Goal: Transaction & Acquisition: Purchase product/service

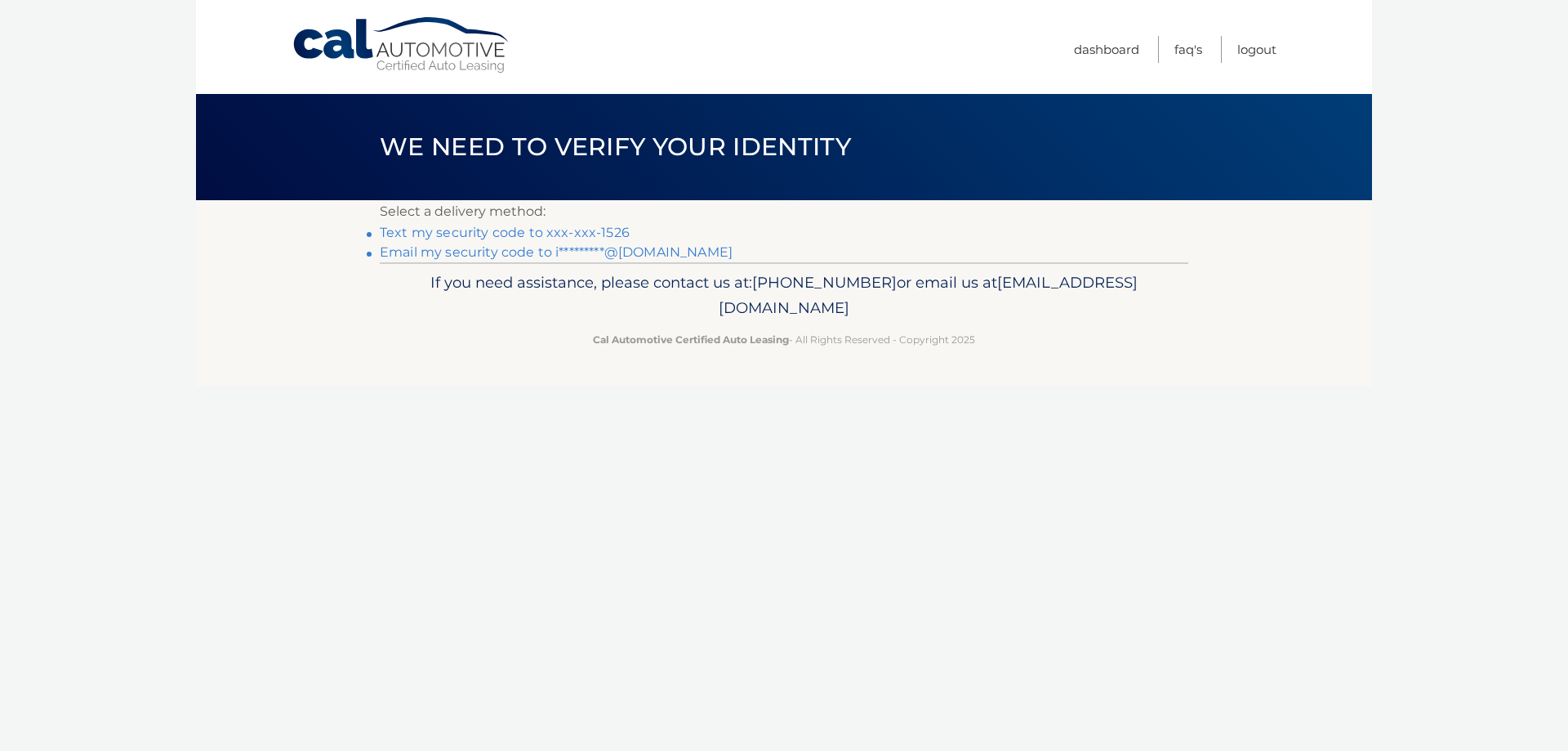
click at [527, 231] on link "Text my security code to xxx-xxx-1526" at bounding box center [504, 232] width 250 height 16
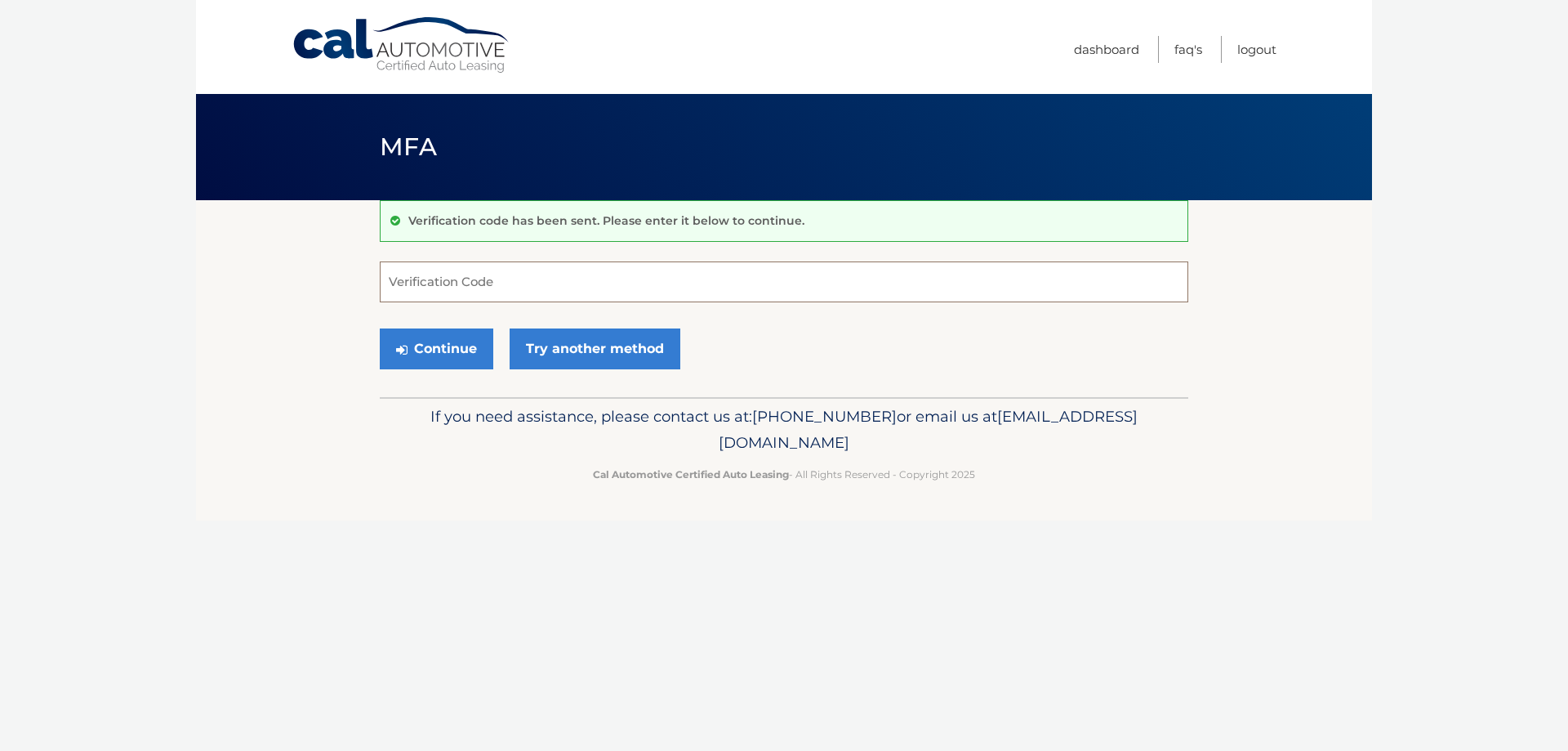
click at [435, 281] on input "Verification Code" at bounding box center [784, 282] width 809 height 41
type input "508657"
click at [432, 356] on button "Continue" at bounding box center [436, 348] width 114 height 41
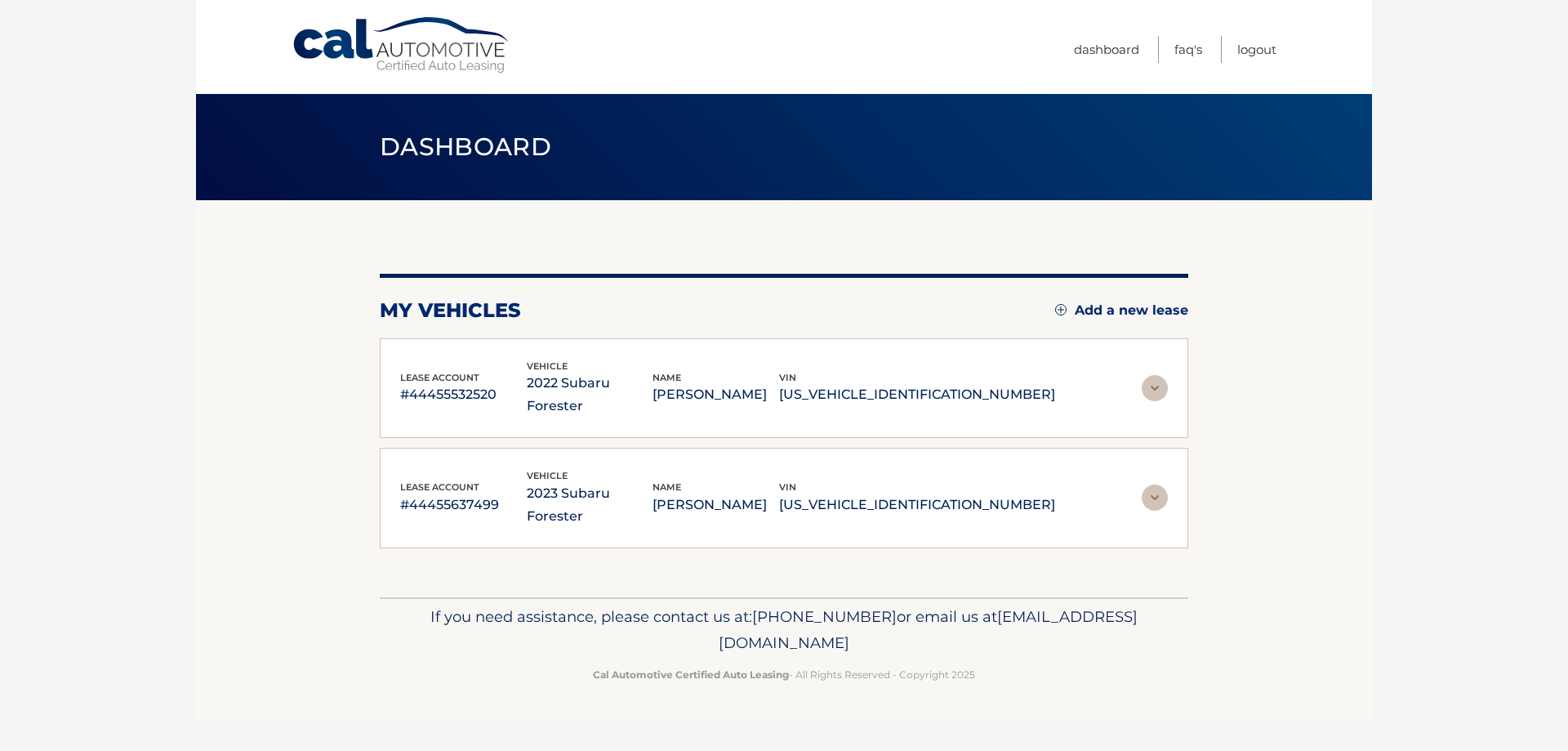
click at [1147, 375] on img at bounding box center [1154, 387] width 26 height 26
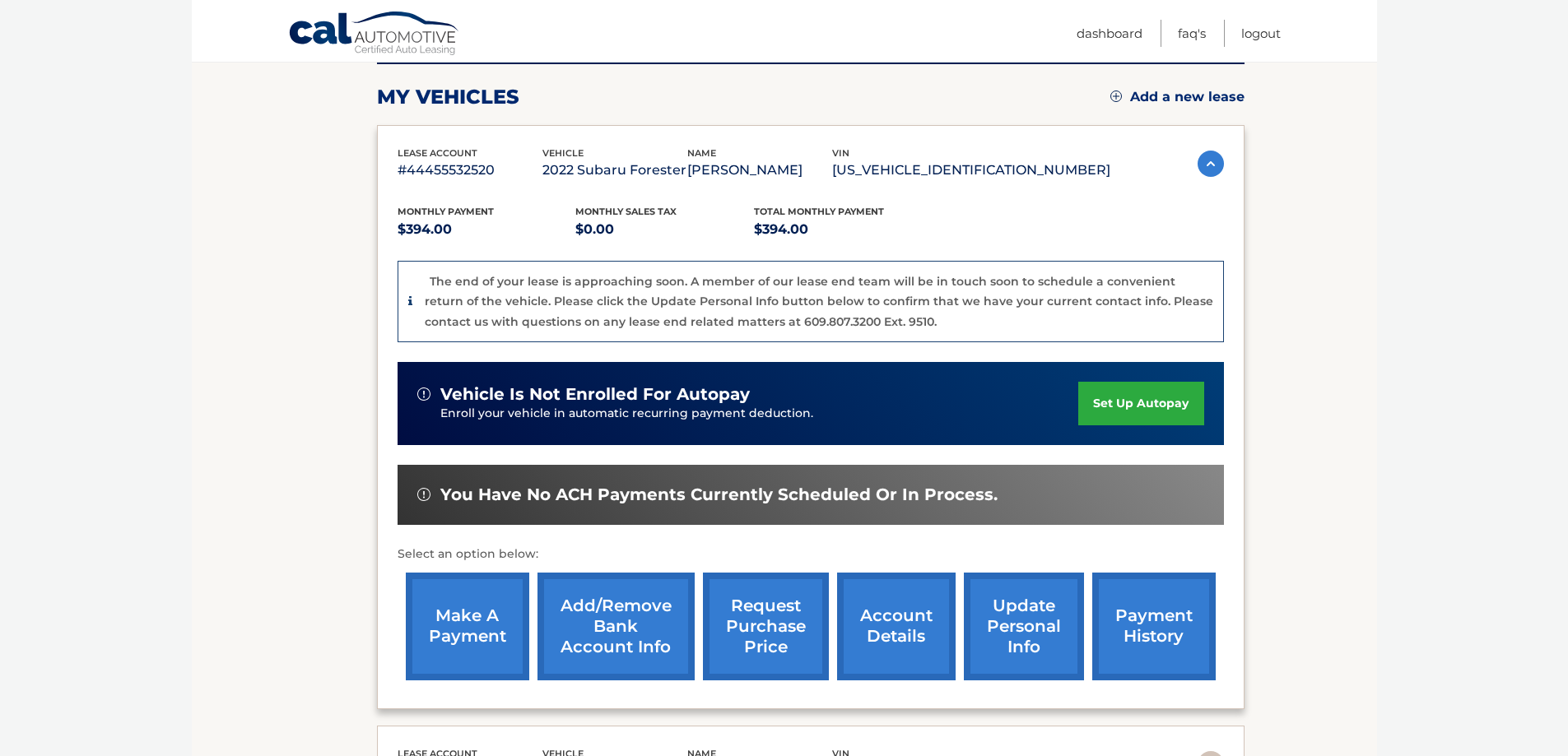
scroll to position [247, 0]
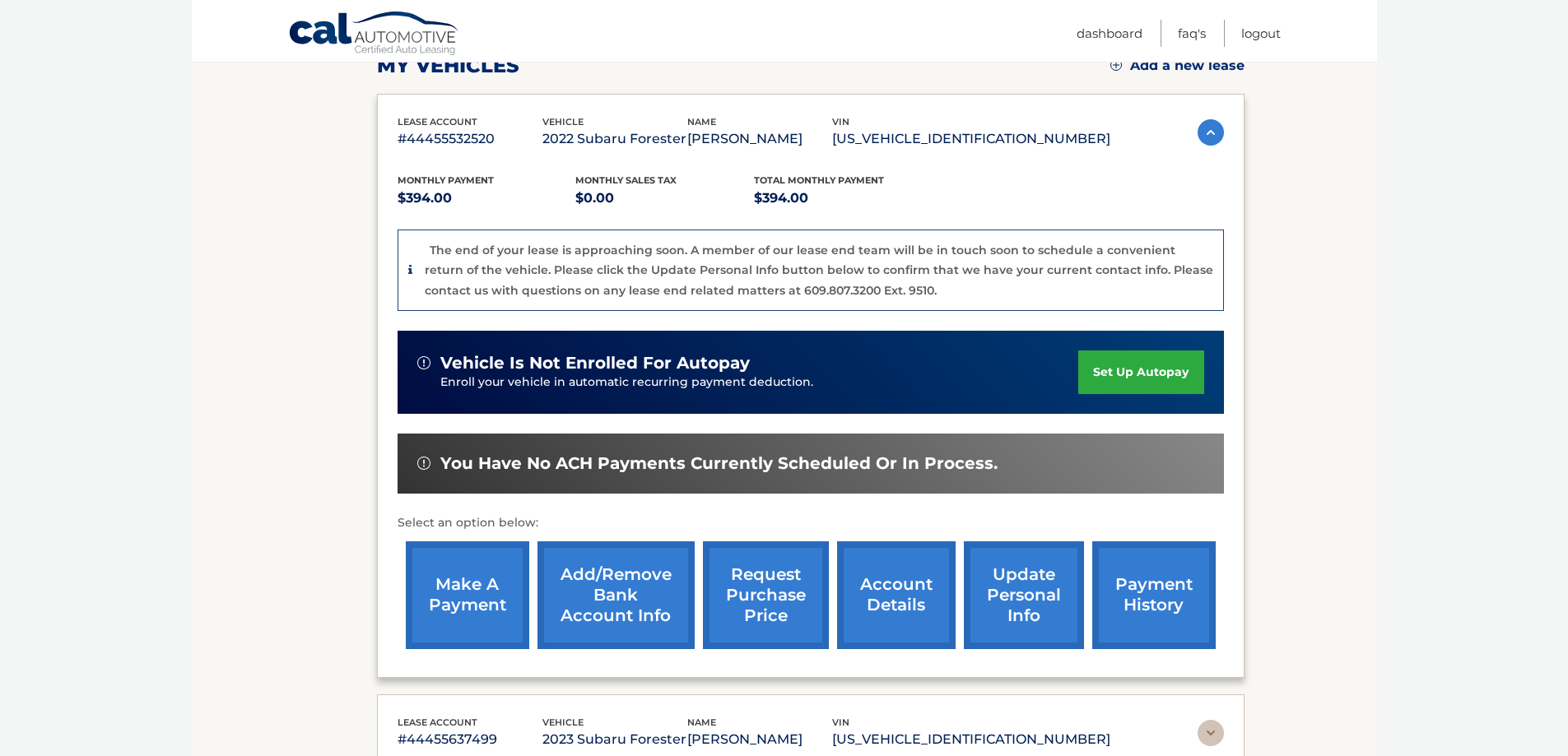
click at [467, 586] on link "make a payment" at bounding box center [468, 595] width 124 height 108
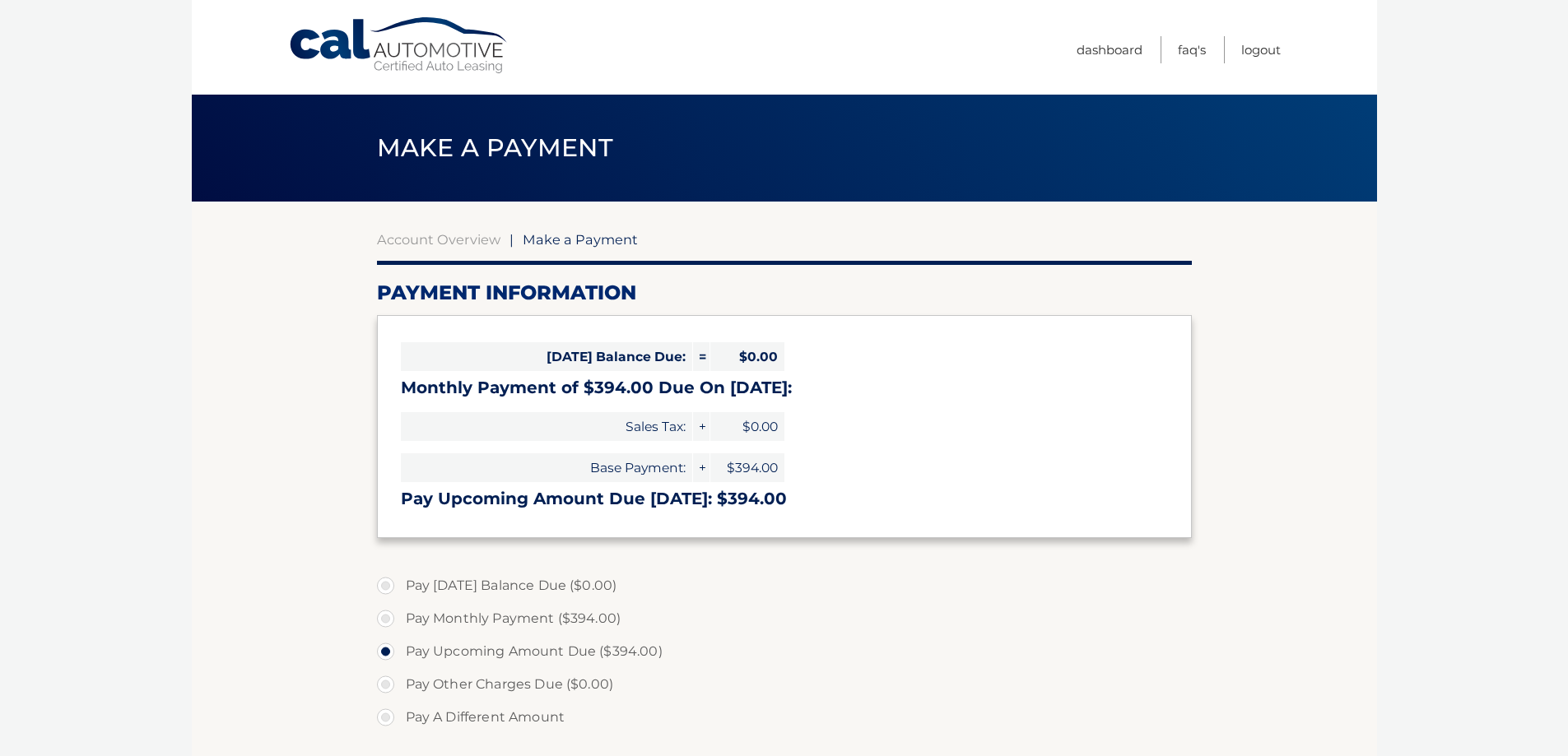
select select "NWNjYjIxNzgtOTA4YS00MWVlLTliZDUtZGI2MzAzZGM3ZWU5"
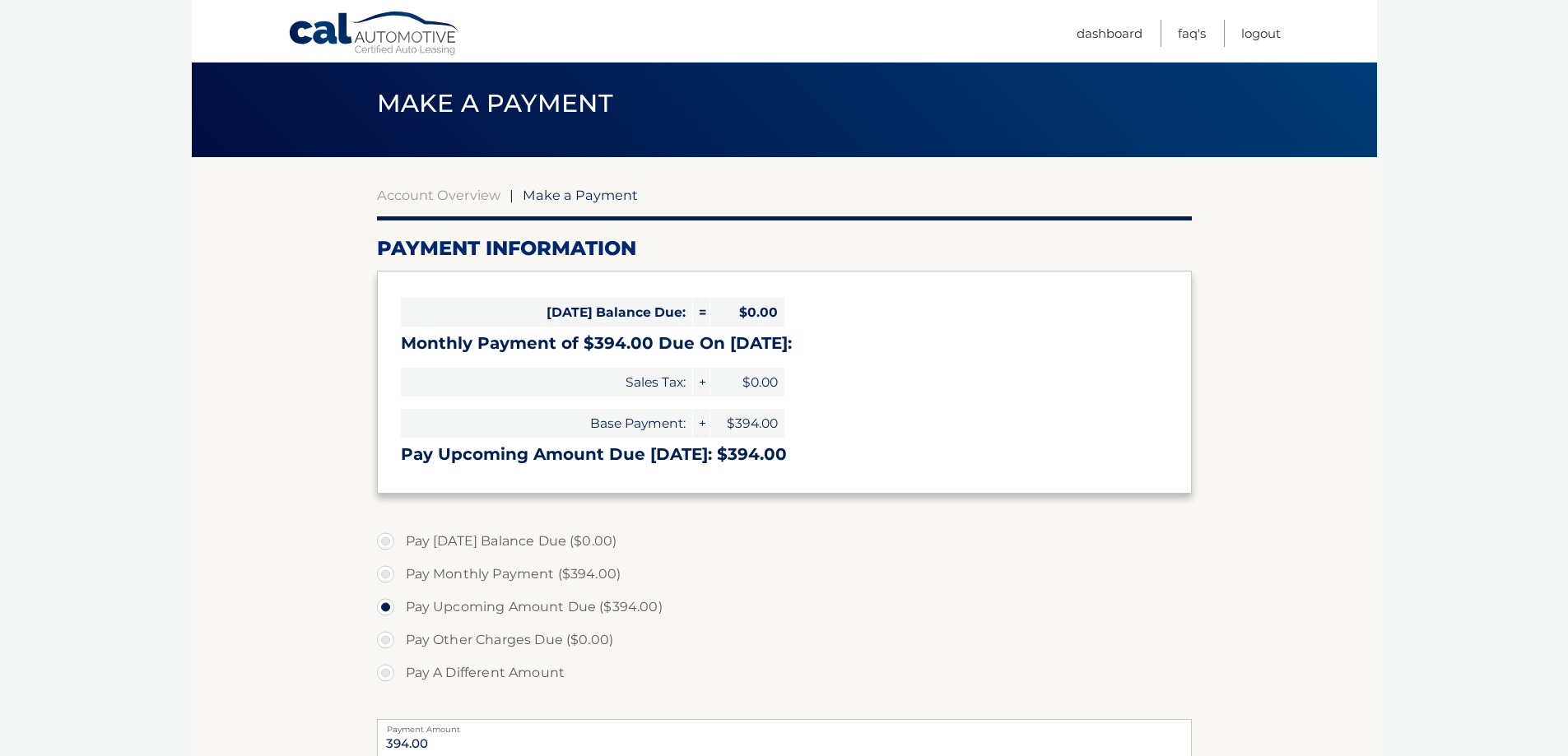
scroll to position [82, 0]
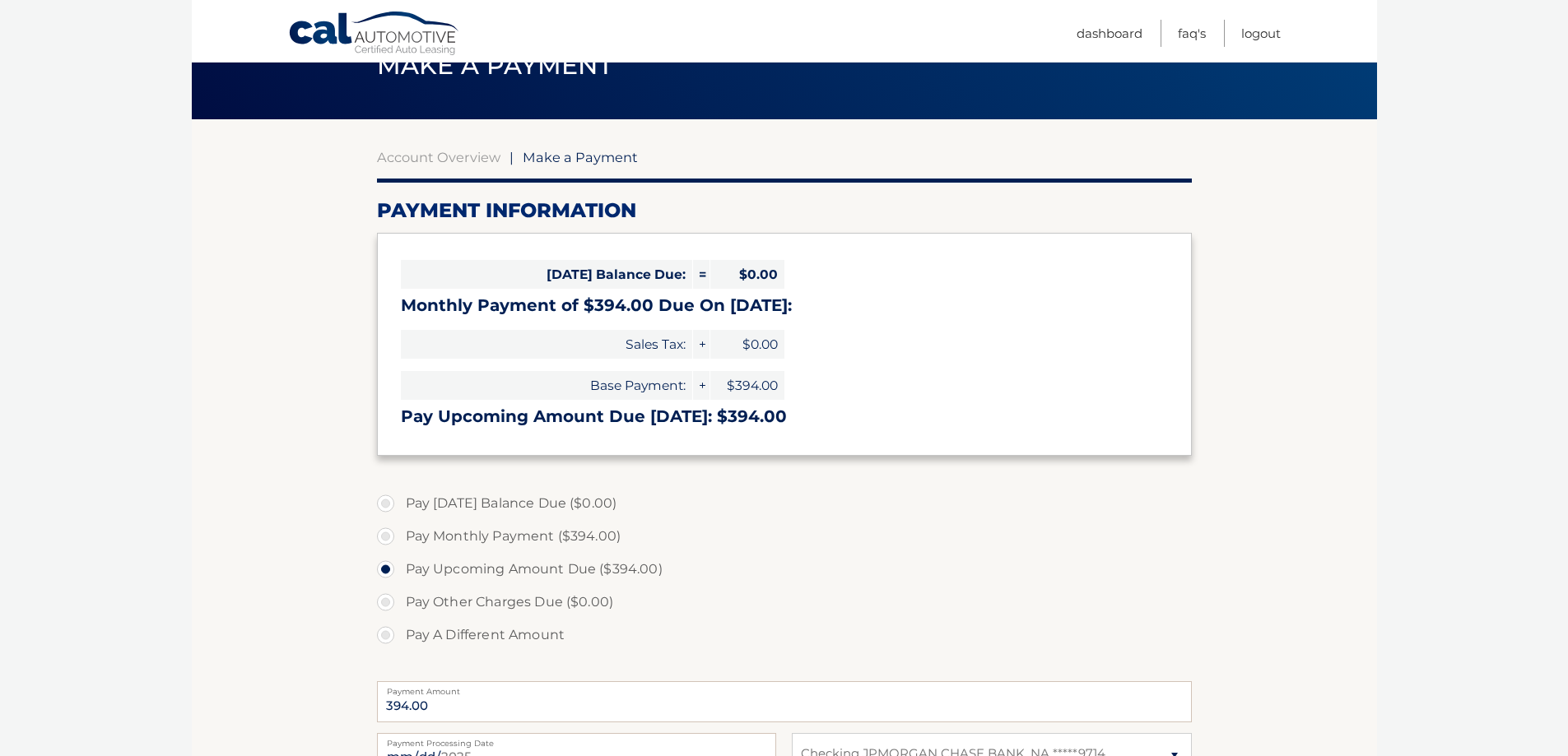
click at [389, 535] on label "Pay Monthly Payment ($394.00)" at bounding box center [784, 536] width 815 height 33
click at [389, 535] on input "Pay Monthly Payment ($394.00)" at bounding box center [392, 533] width 17 height 26
radio input "true"
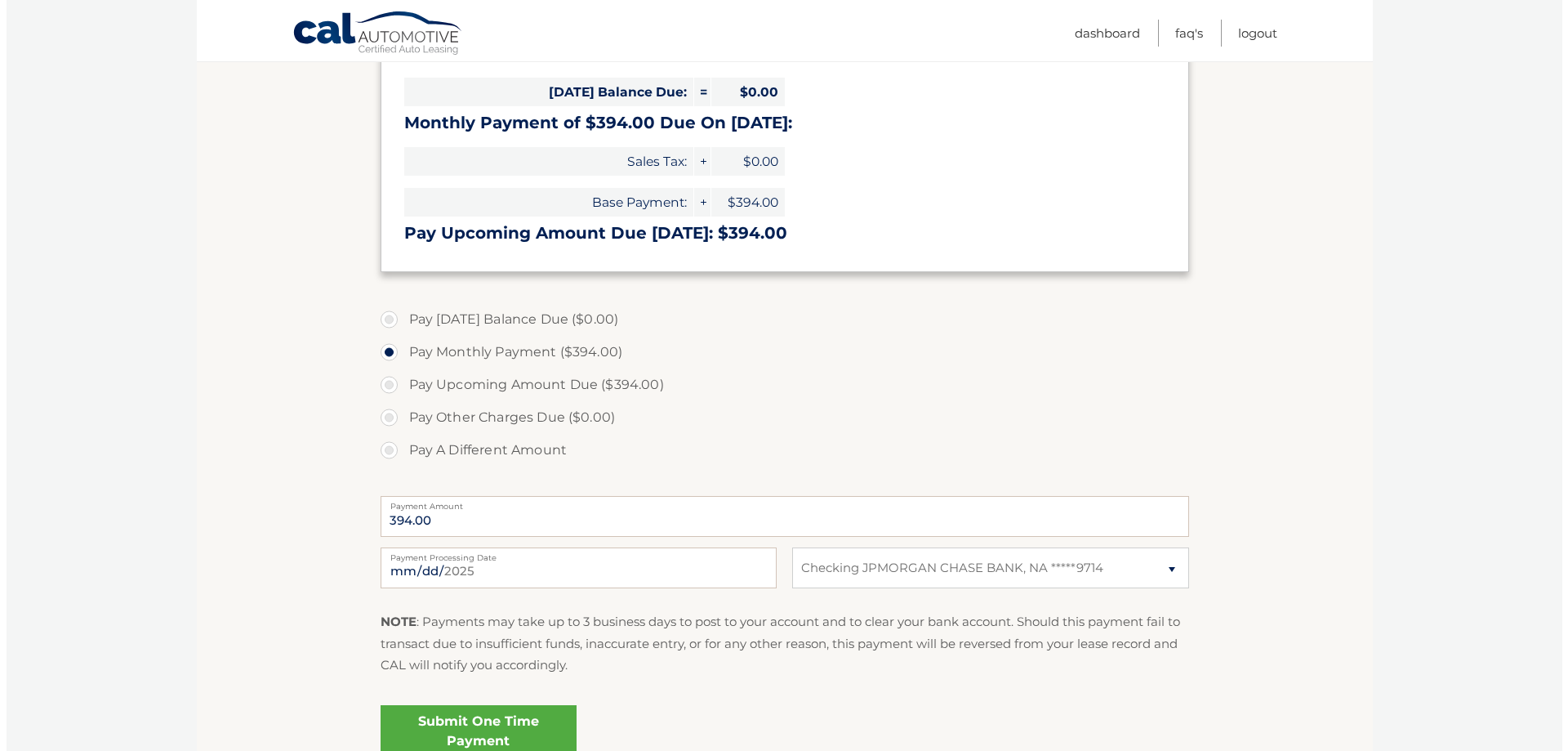
scroll to position [326, 0]
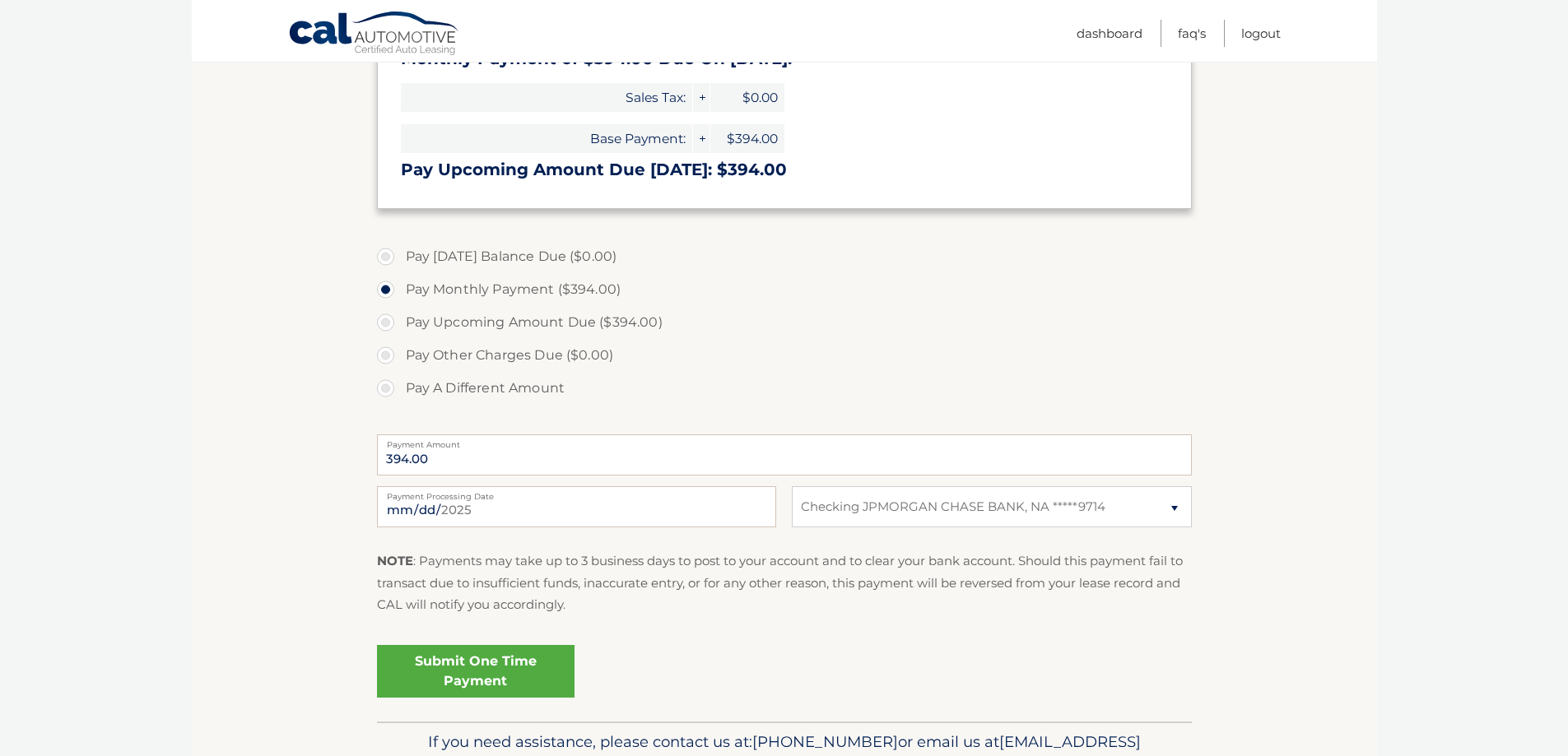
click at [492, 662] on link "Submit One Time Payment" at bounding box center [475, 671] width 197 height 53
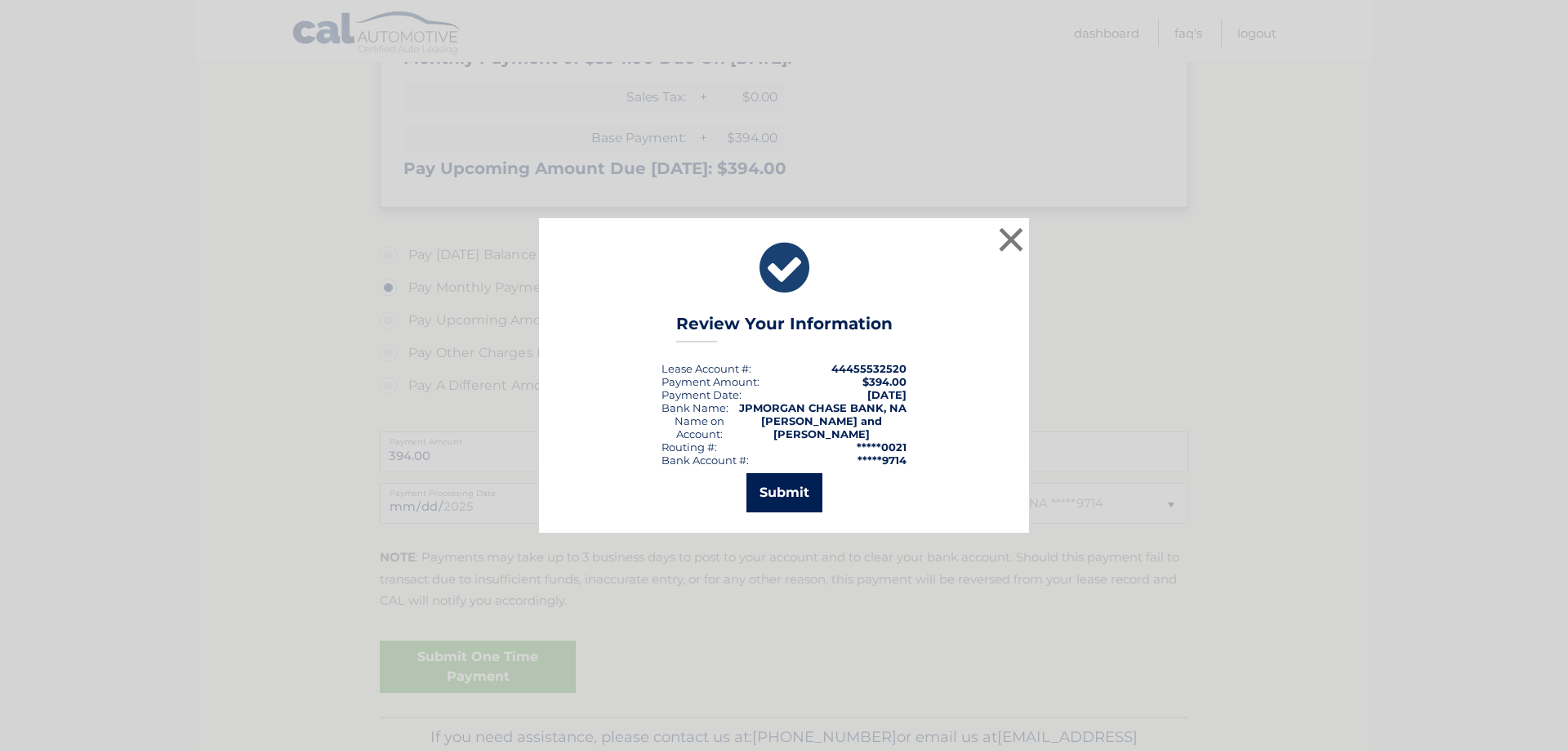
click at [774, 497] on button "Submit" at bounding box center [784, 492] width 76 height 39
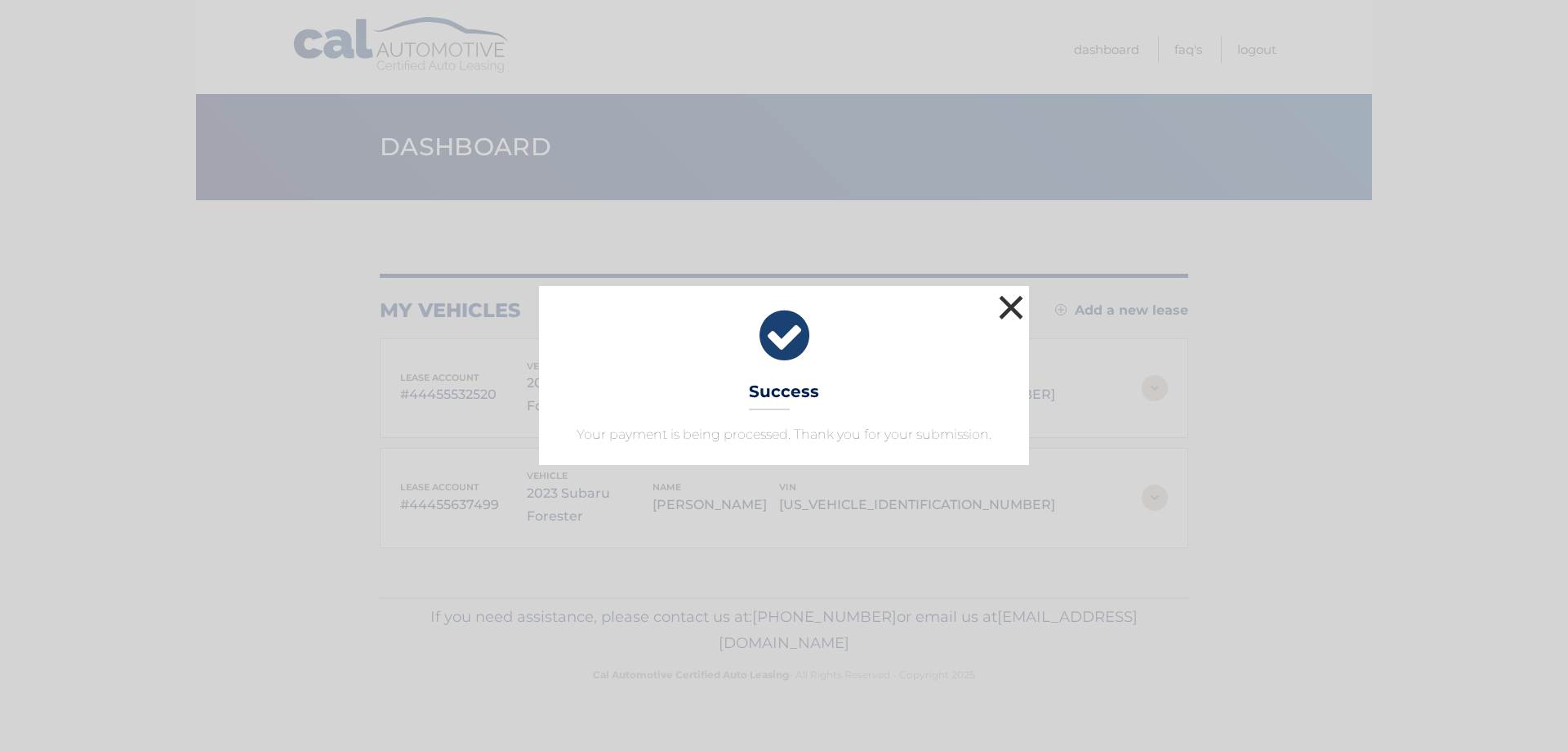
click at [1009, 303] on button "×" at bounding box center [1011, 307] width 32 height 32
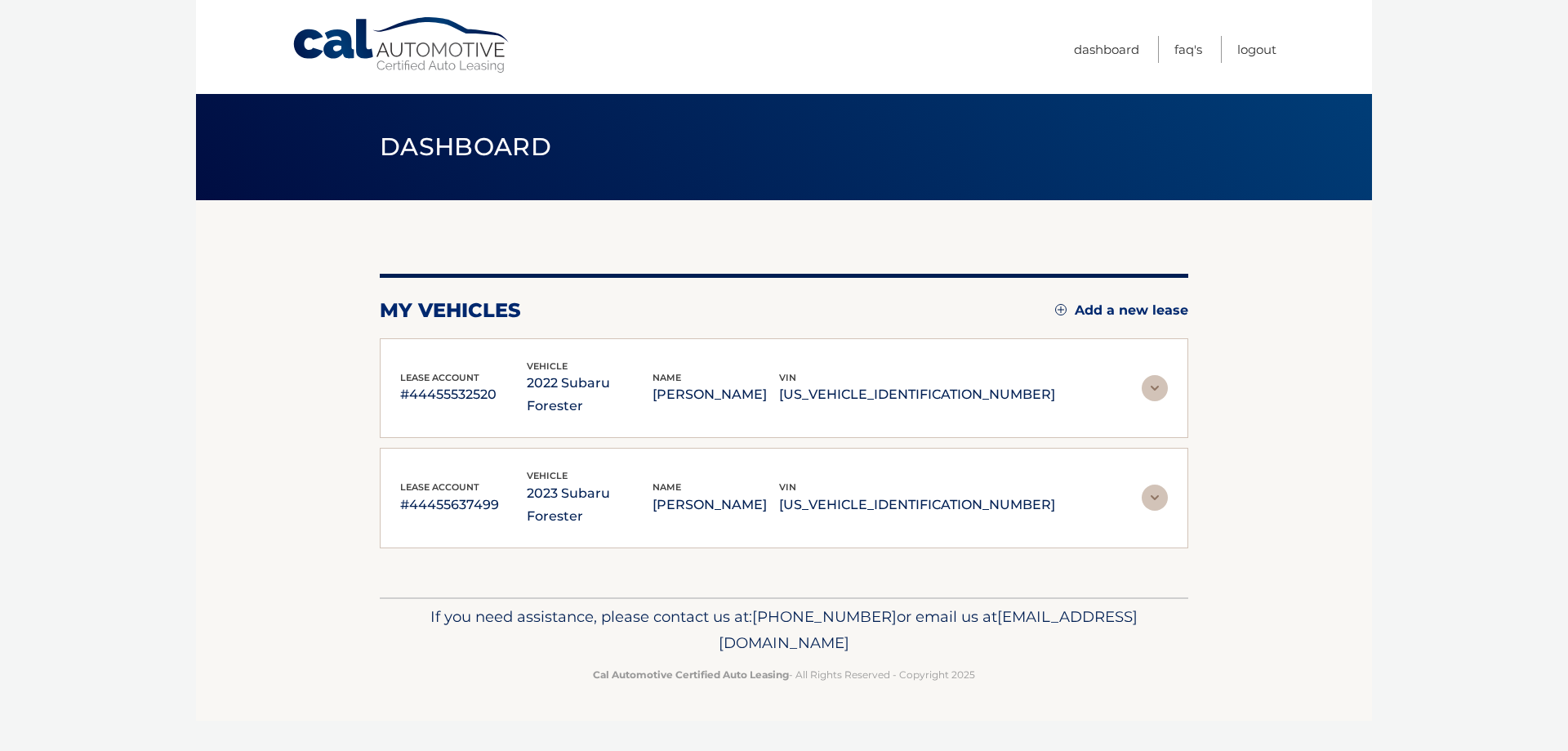
click at [1153, 484] on img at bounding box center [1154, 497] width 26 height 26
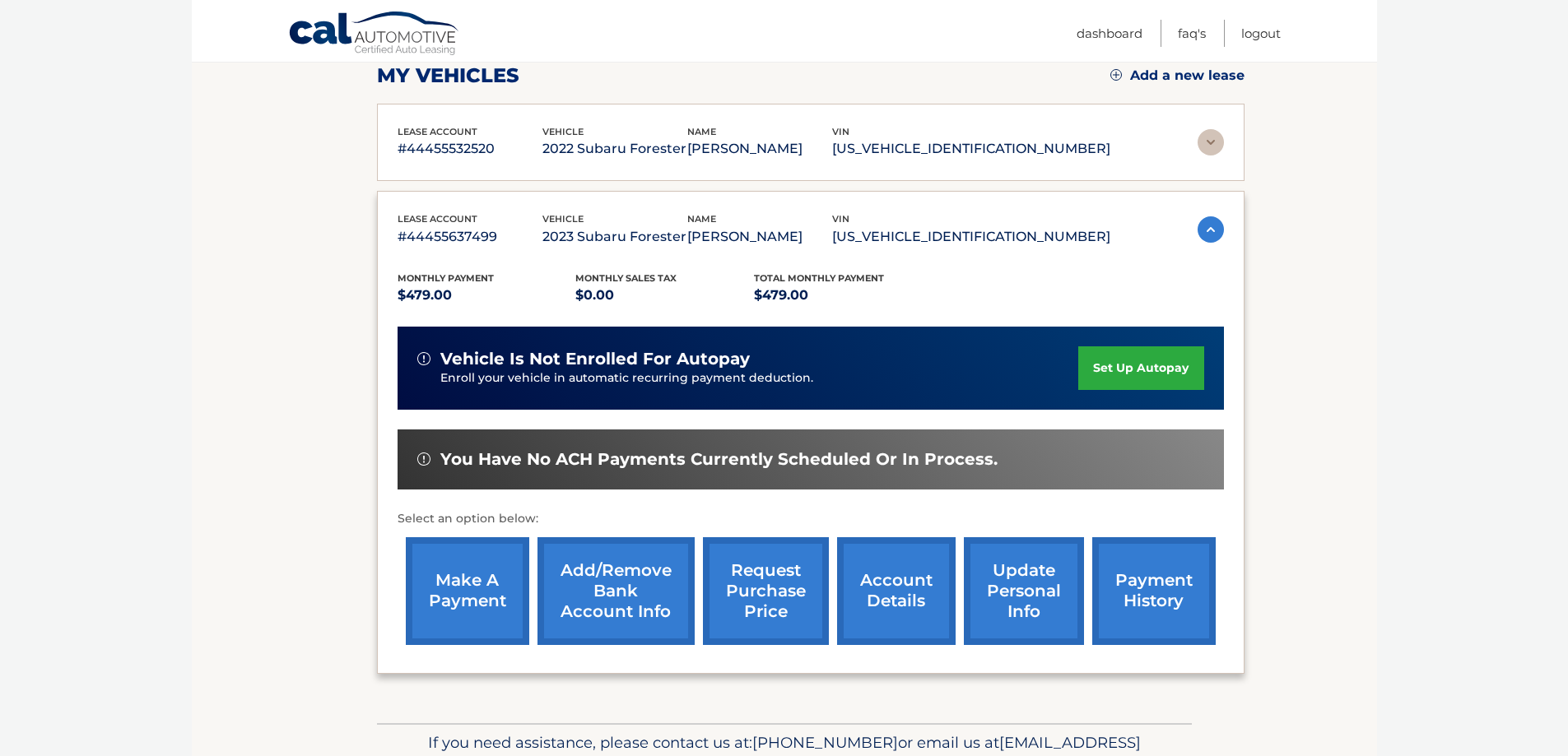
scroll to position [247, 0]
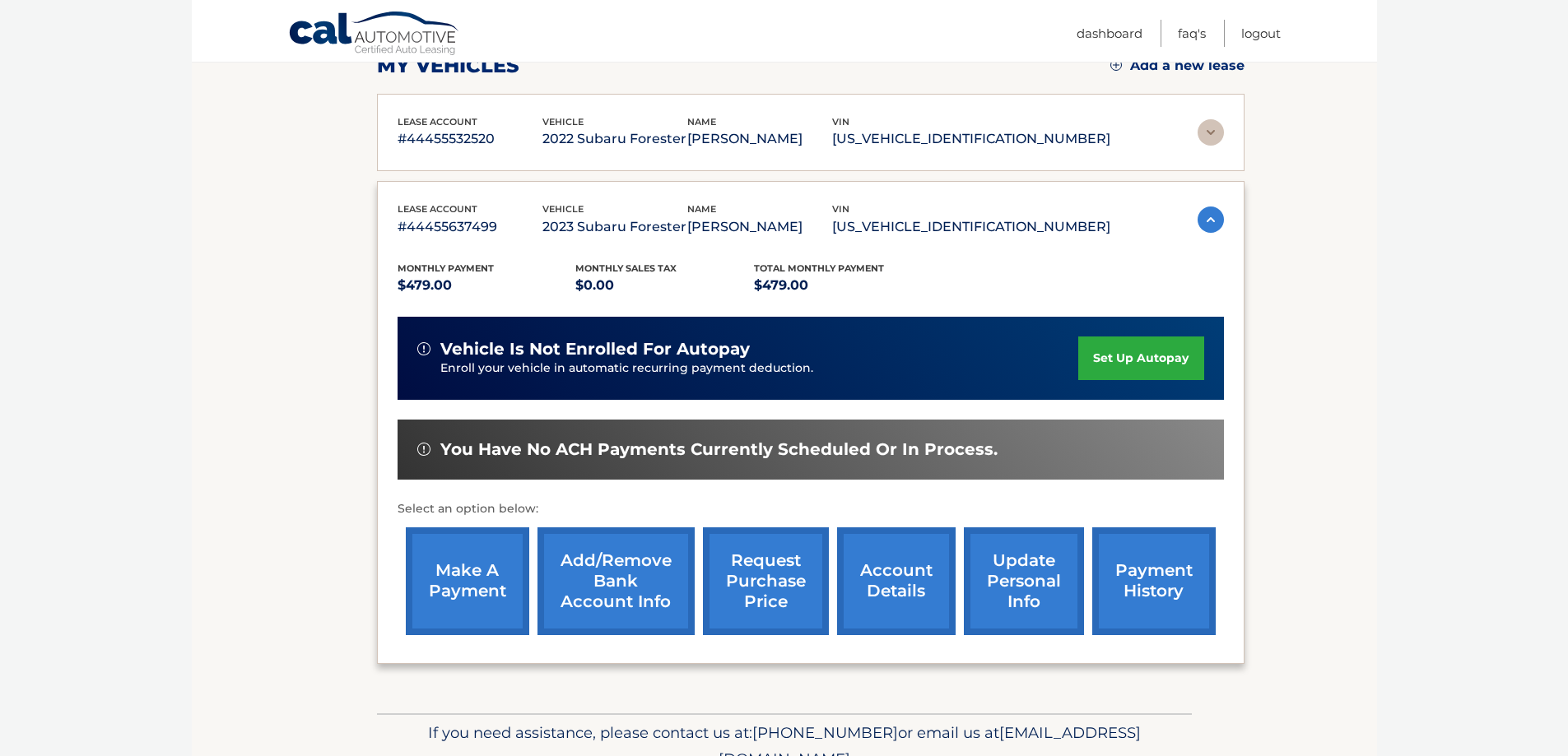
click at [469, 585] on link "make a payment" at bounding box center [468, 580] width 124 height 108
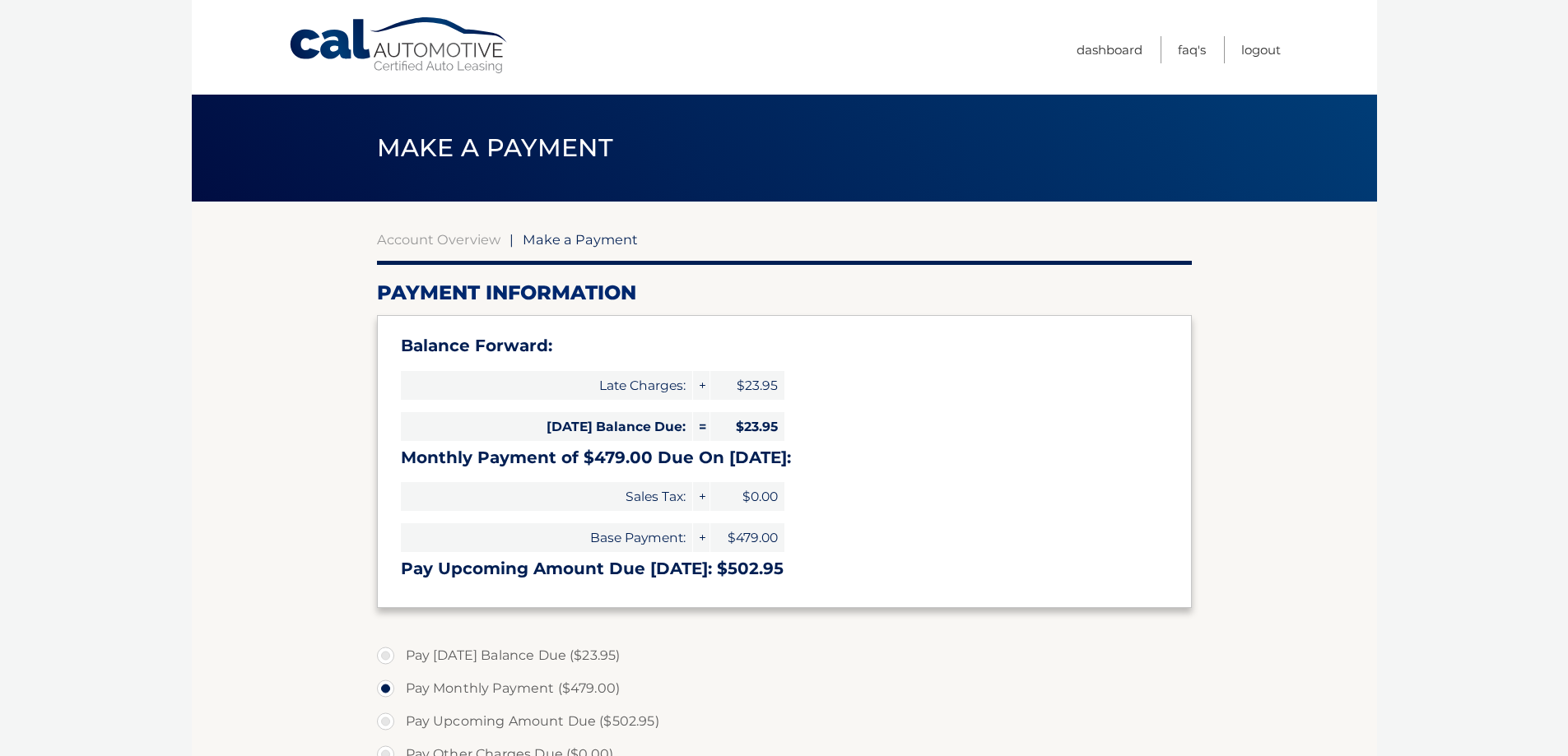
select select "ODdmNTgyN2EtNWM3Mi00ZDhmLWE2NGUtNDExOGFkOGMxMDhj"
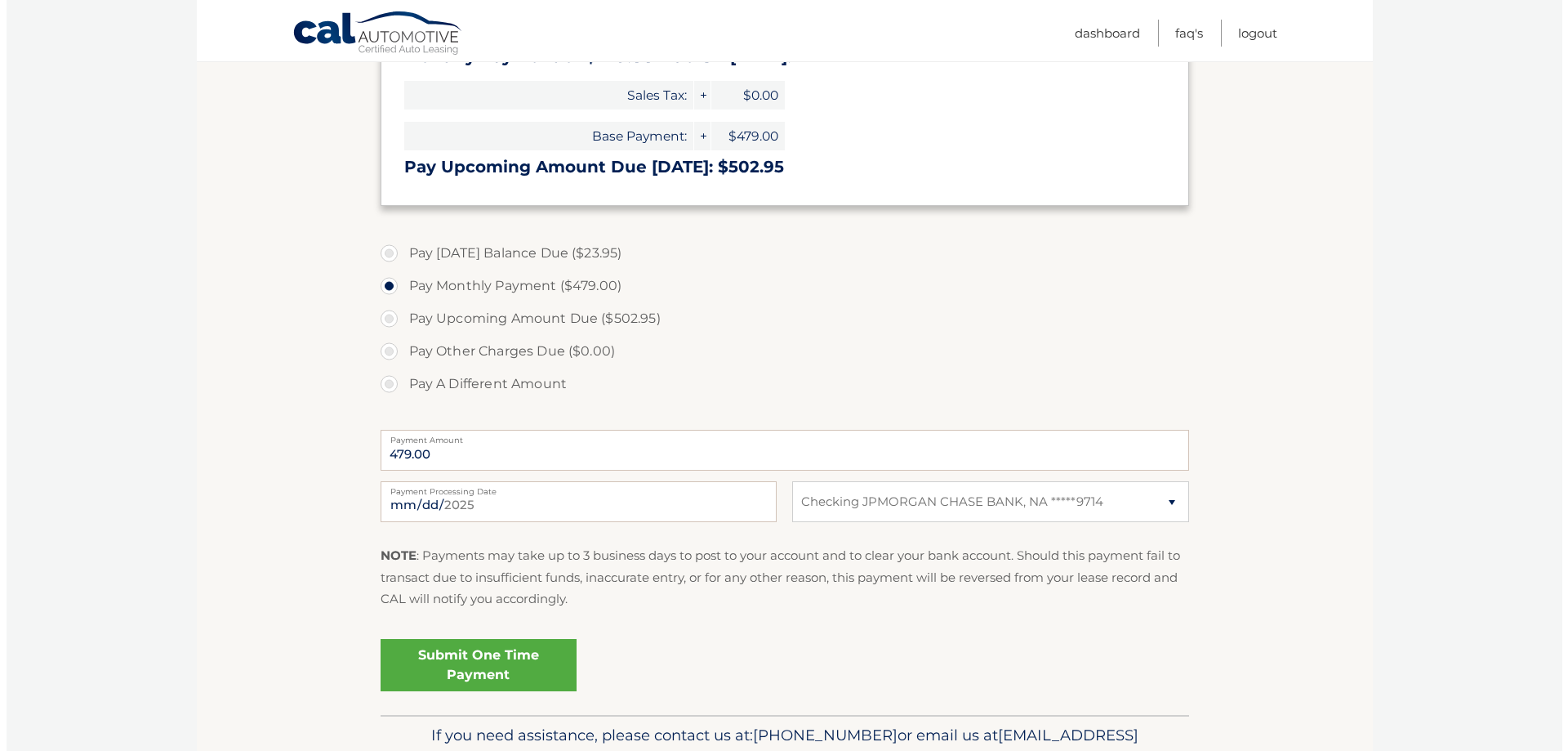
scroll to position [409, 0]
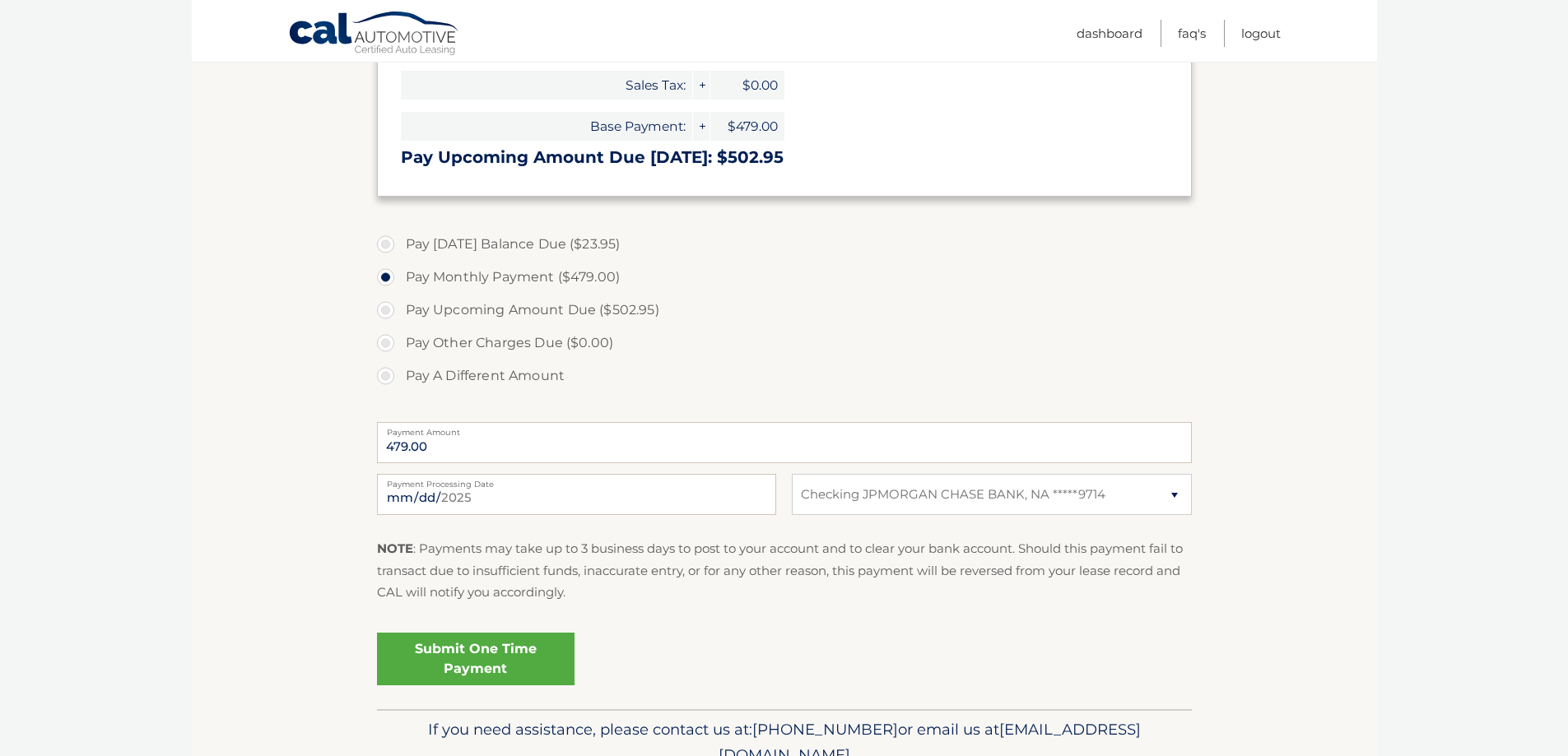
click at [487, 662] on link "Submit One Time Payment" at bounding box center [475, 658] width 197 height 53
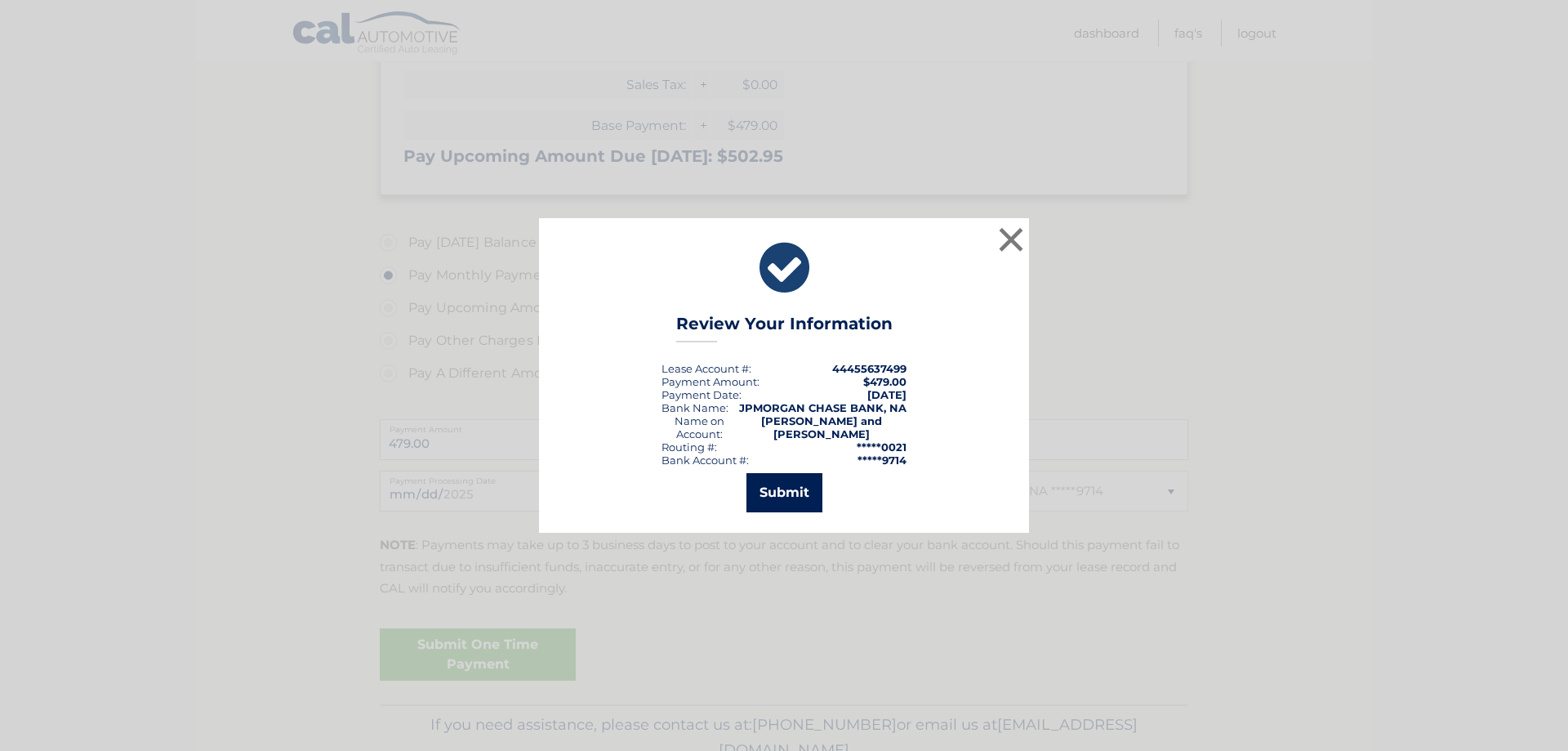
click at [783, 485] on button "Submit" at bounding box center [784, 492] width 76 height 39
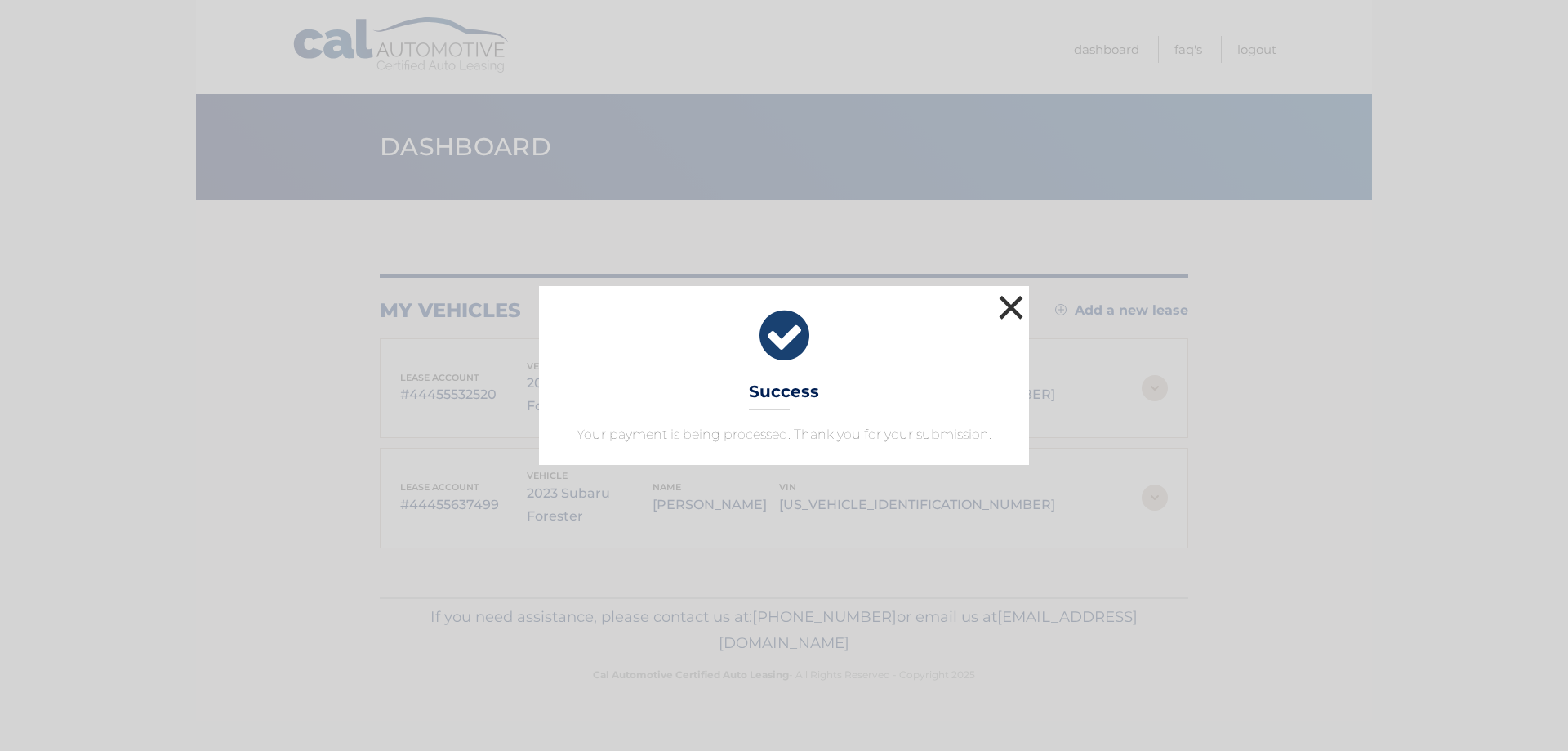
click at [1005, 307] on button "×" at bounding box center [1011, 307] width 32 height 32
